Goal: Navigation & Orientation: Find specific page/section

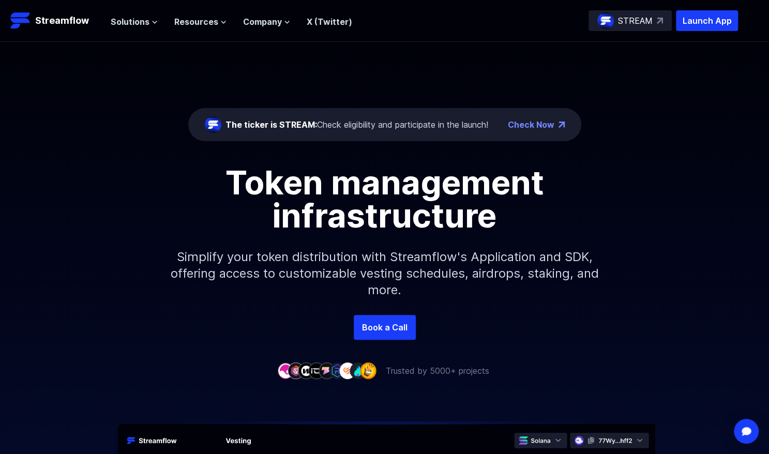
click at [370, 123] on div "The ticker is STREAM: Check eligibility and participate in the launch!" at bounding box center [357, 124] width 263 height 12
click at [209, 20] on span "Resources" at bounding box center [196, 22] width 44 height 12
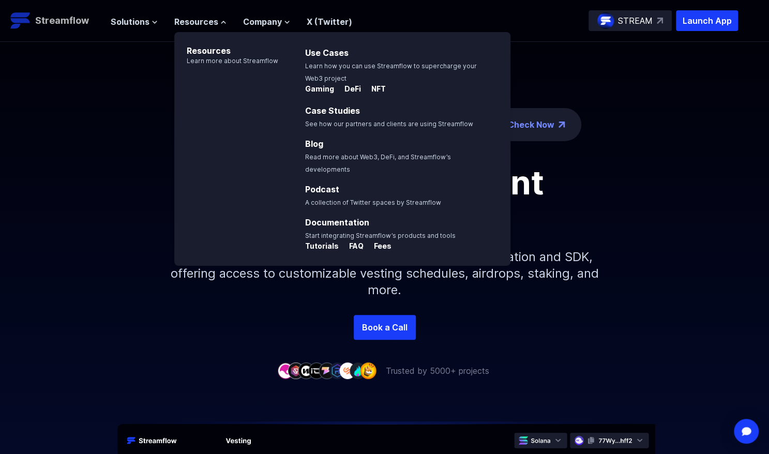
click at [79, 22] on p "Streamflow" at bounding box center [62, 20] width 54 height 14
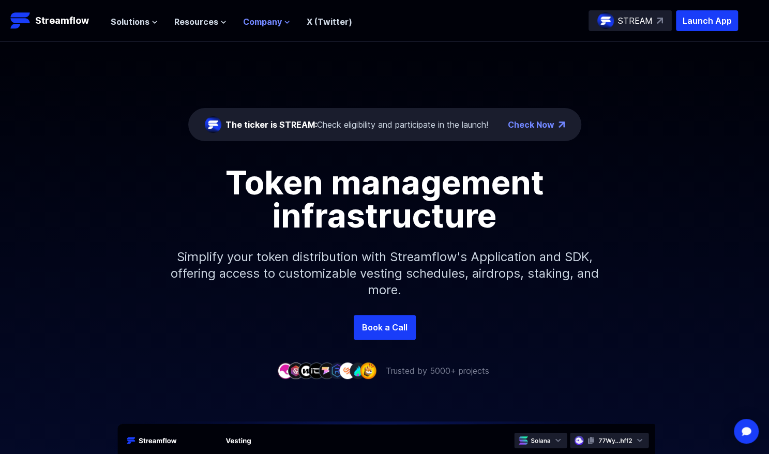
click at [286, 23] on icon at bounding box center [288, 22] width 4 height 2
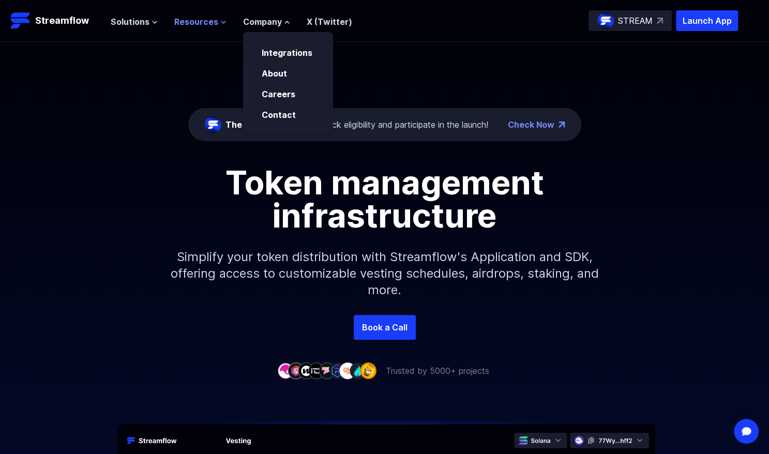
click at [220, 21] on icon at bounding box center [223, 22] width 6 height 6
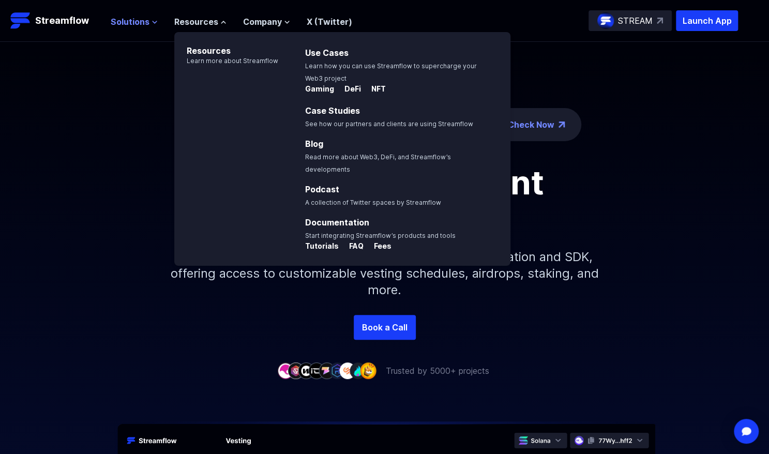
click at [130, 23] on span "Solutions" at bounding box center [130, 22] width 39 height 12
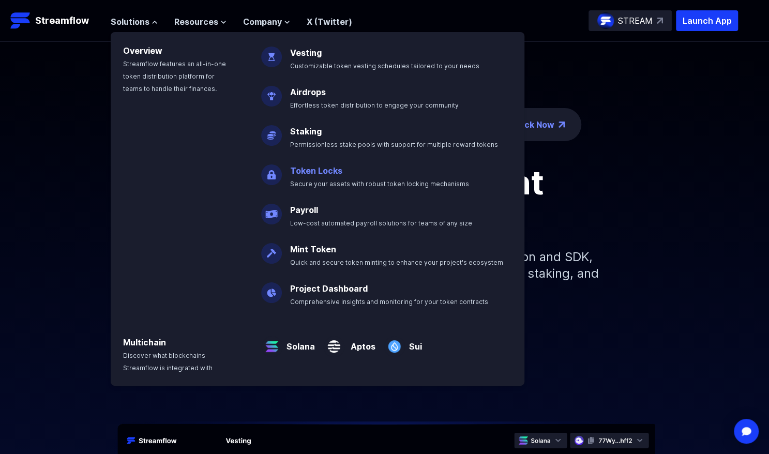
click at [311, 174] on link "Token Locks" at bounding box center [316, 171] width 52 height 10
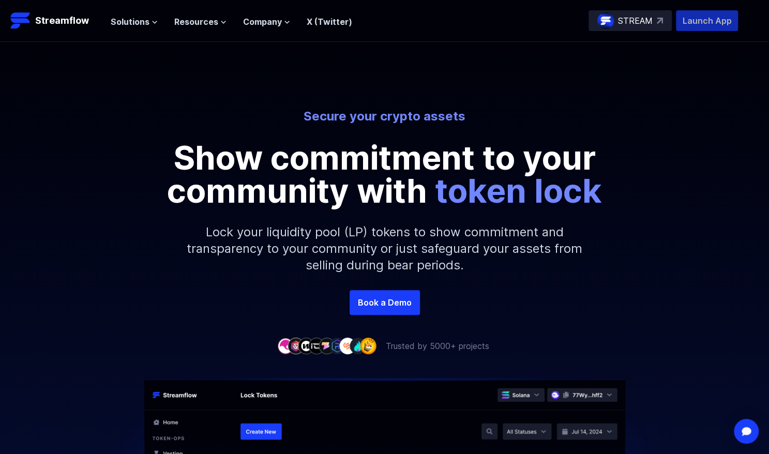
click at [724, 18] on p "Launch App" at bounding box center [707, 20] width 62 height 21
